Goal: Task Accomplishment & Management: Use online tool/utility

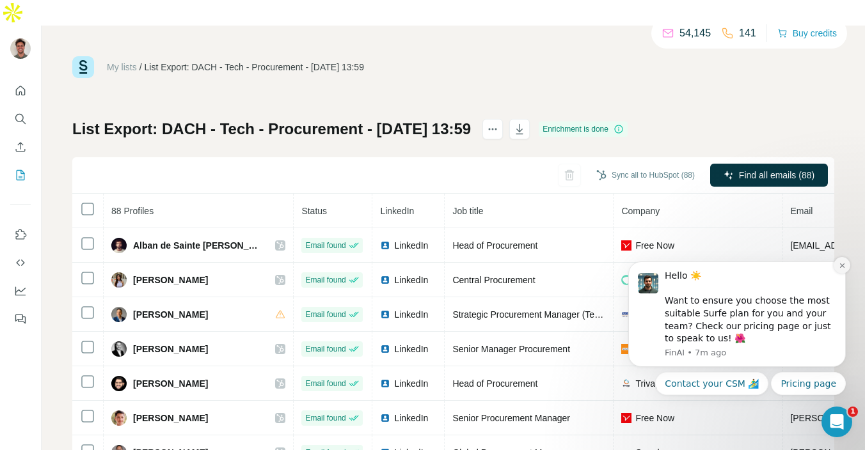
click at [843, 265] on icon "Dismiss notification" at bounding box center [841, 265] width 7 height 7
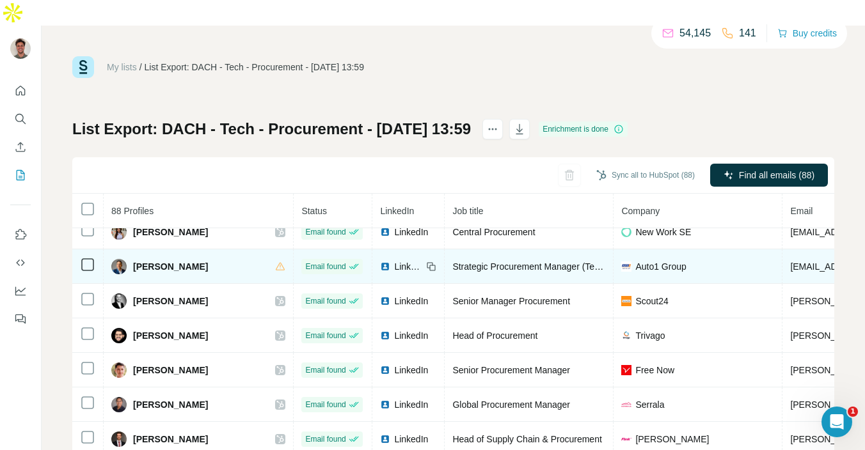
scroll to position [49, 0]
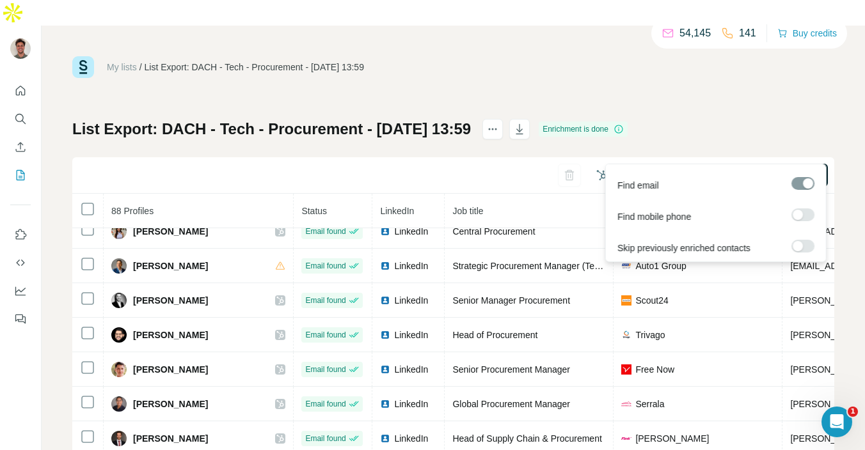
click at [759, 169] on span "Find all emails (88)" at bounding box center [776, 175] width 75 height 13
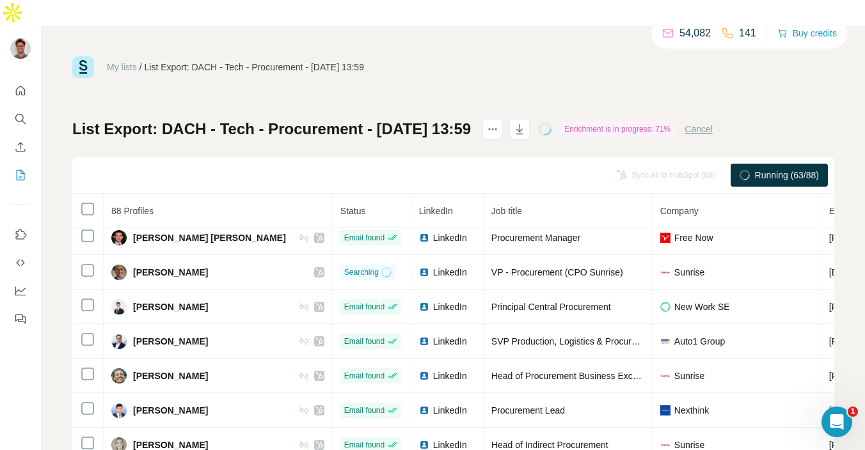
scroll to position [733, 31]
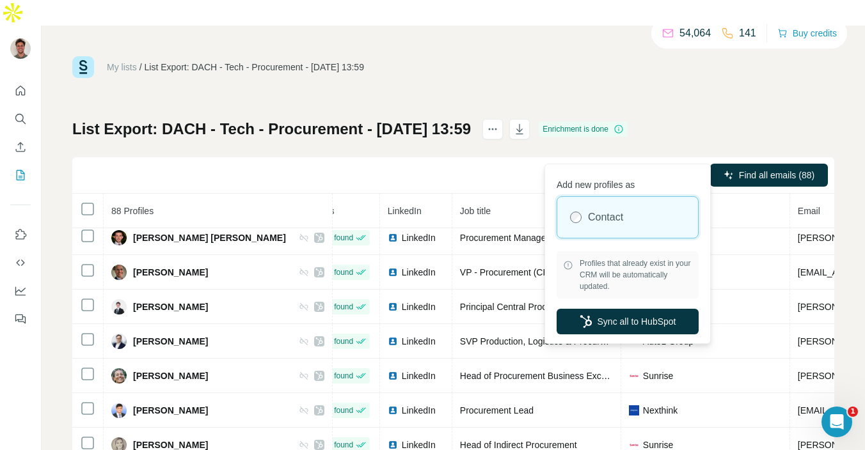
click at [622, 166] on button "Sync all to HubSpot (88)" at bounding box center [645, 175] width 116 height 19
click at [615, 309] on button "Sync all to HubSpot" at bounding box center [627, 322] width 142 height 26
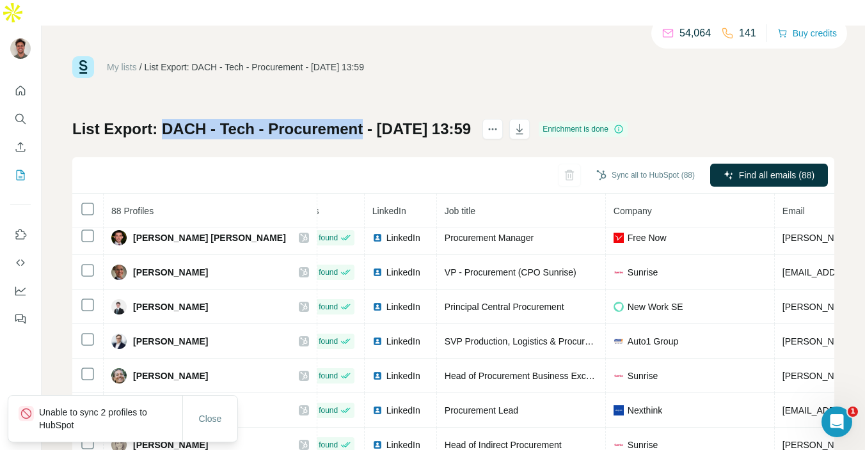
drag, startPoint x: 164, startPoint y: 104, endPoint x: 360, endPoint y: 108, distance: 196.4
click at [360, 119] on h1 "List Export: DACH - Tech - Procurement - [DATE] 13:59" at bounding box center [271, 129] width 398 height 20
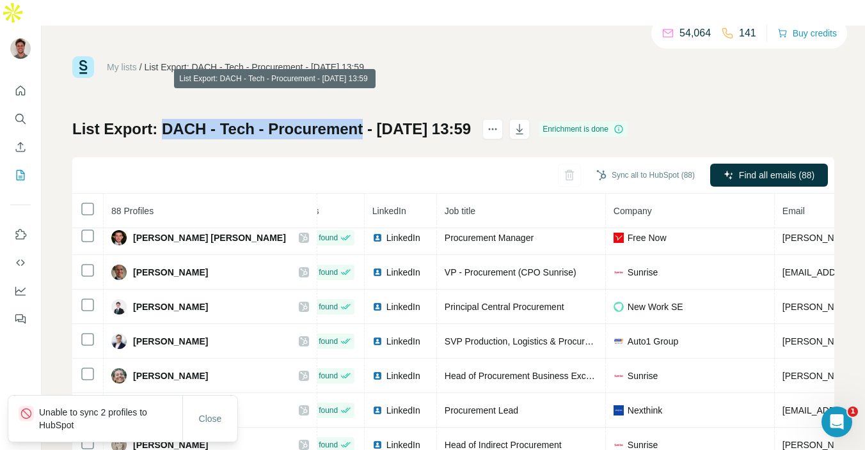
copy h1 "DACH - Tech - Procurement"
